Goal: Find specific page/section: Find specific page/section

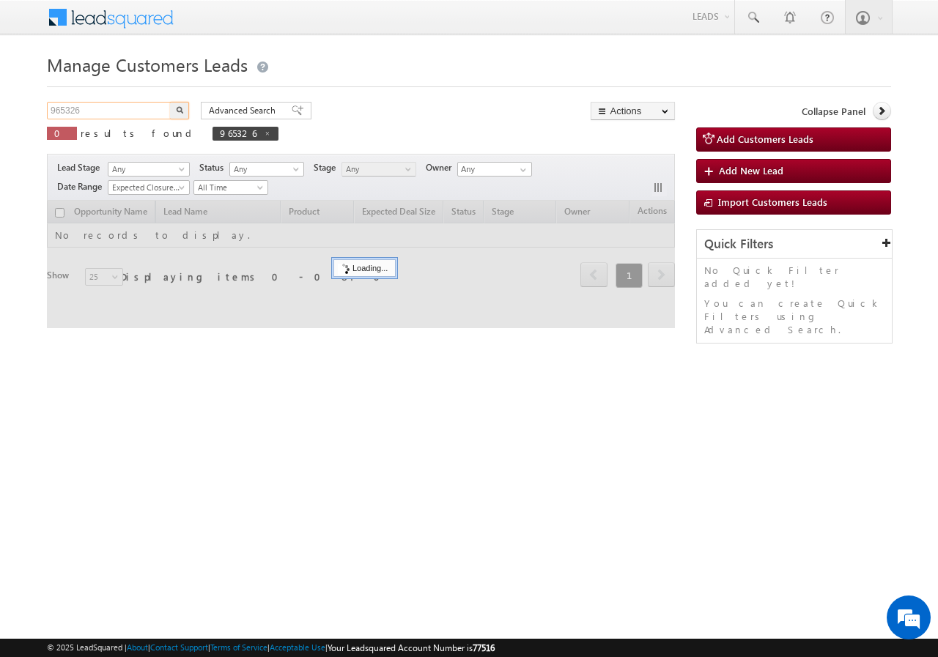
click at [112, 117] on input "965326" at bounding box center [109, 111] width 125 height 18
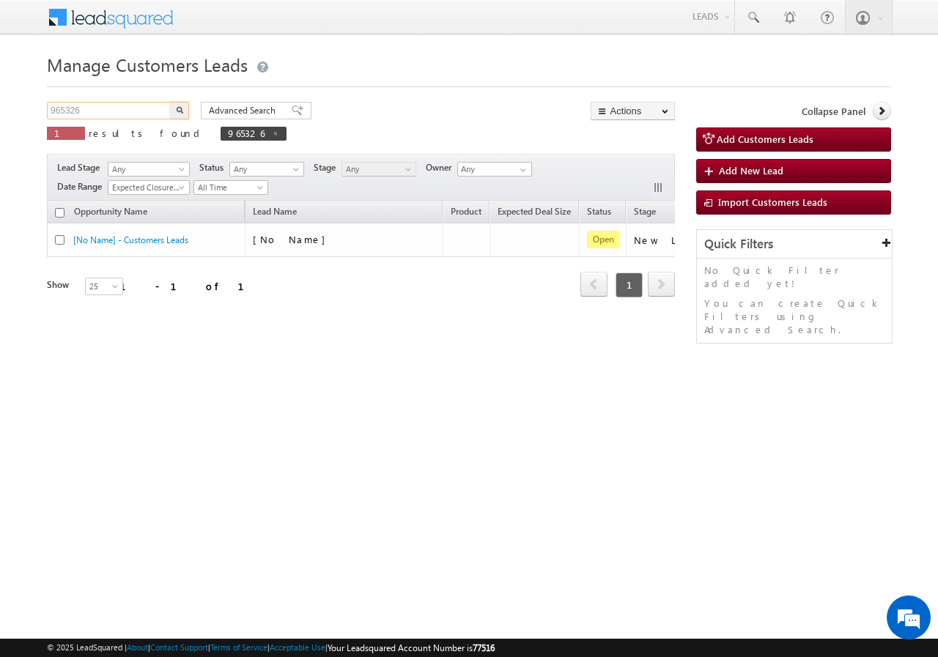
paste input "7404730091"
type input "7404730091"
click at [174, 108] on button "button" at bounding box center [179, 111] width 19 height 18
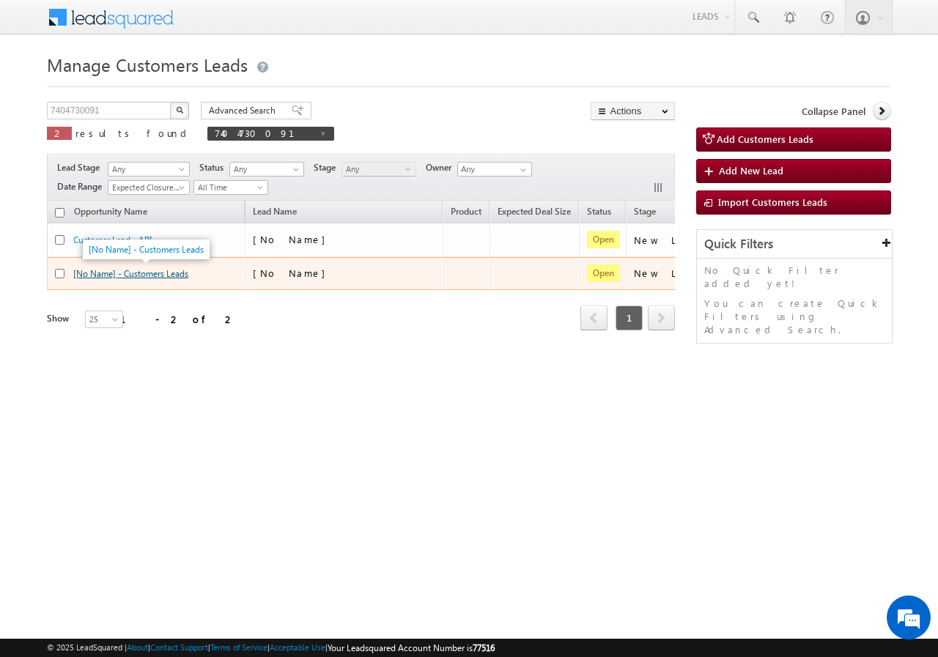
click at [145, 271] on link "[No Name] - Customers Leads" at bounding box center [130, 273] width 115 height 11
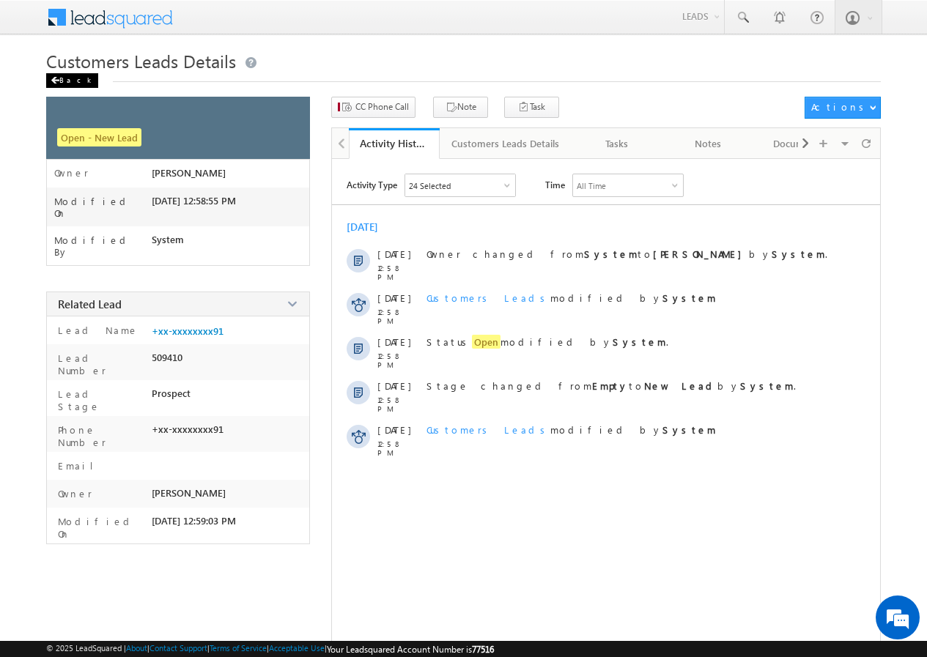
click at [72, 81] on div "Back" at bounding box center [72, 80] width 52 height 15
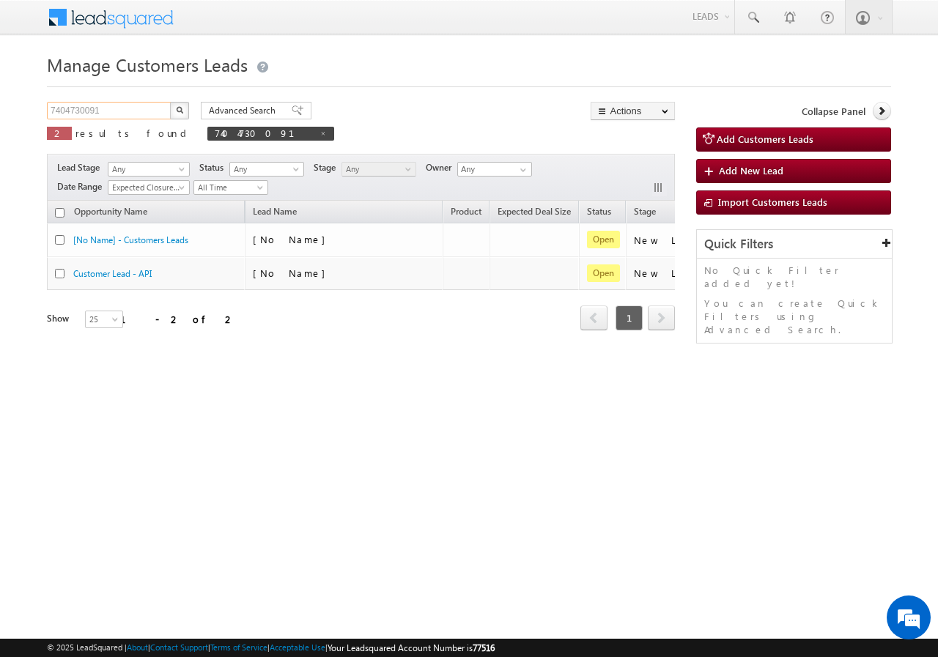
click at [144, 110] on input "7404730091" at bounding box center [109, 111] width 125 height 18
click at [142, 110] on input "7404730091" at bounding box center [109, 111] width 125 height 18
paste input "505139496"
type input "7505139496"
click at [180, 111] on img "button" at bounding box center [179, 109] width 7 height 7
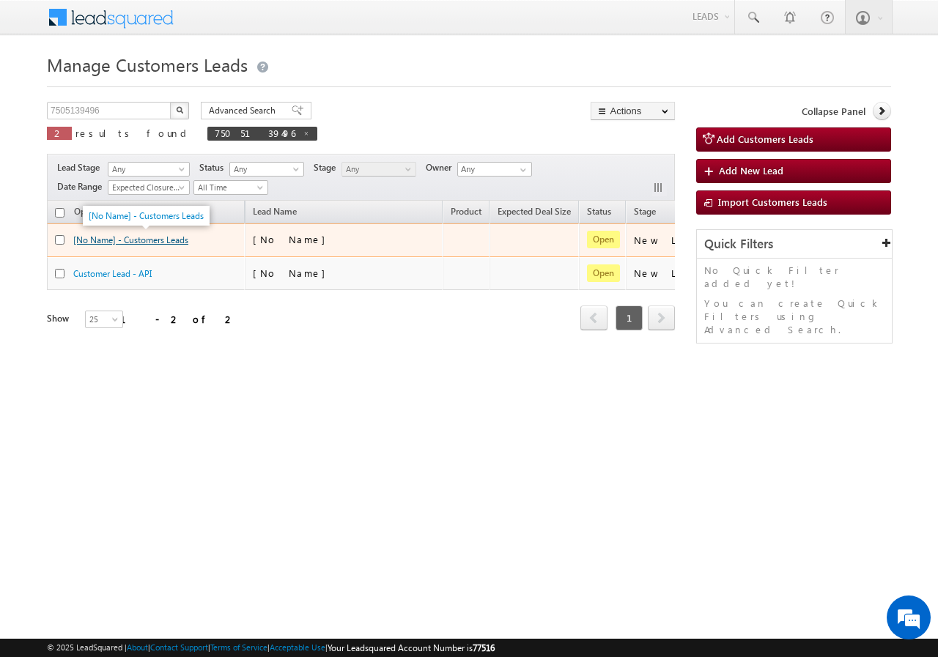
click at [168, 243] on link "[No Name] - Customers Leads" at bounding box center [130, 239] width 115 height 11
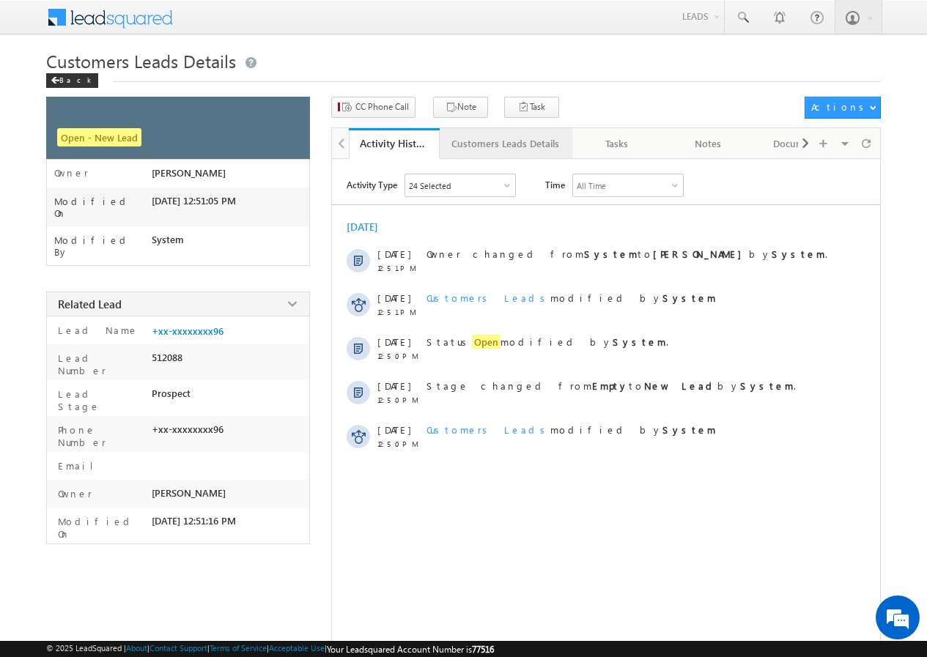
click at [481, 144] on div "Customers Leads Details" at bounding box center [505, 144] width 108 height 18
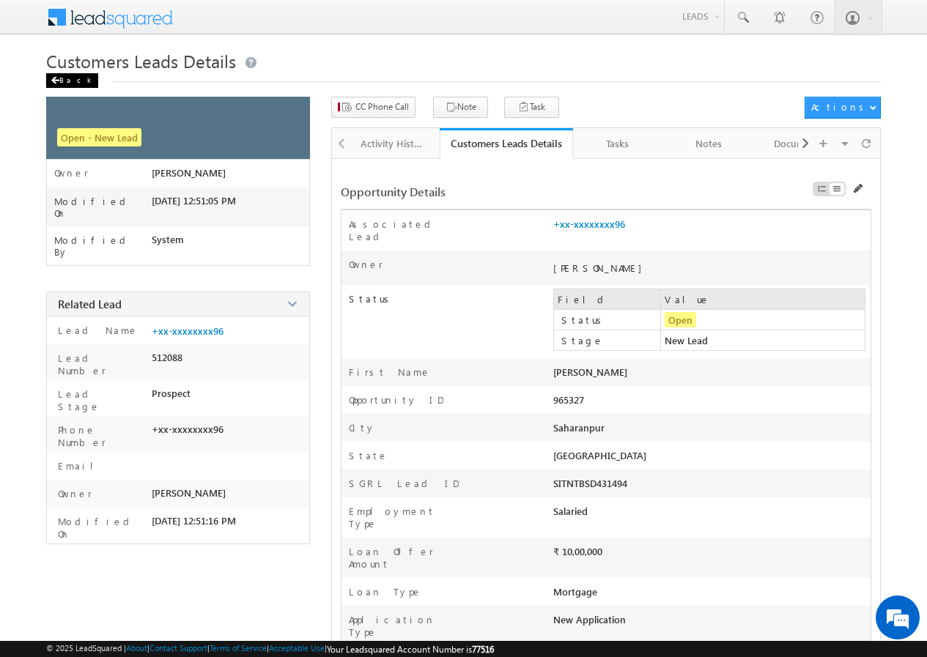
click at [69, 79] on div "Back" at bounding box center [72, 80] width 52 height 15
